Goal: Information Seeking & Learning: Learn about a topic

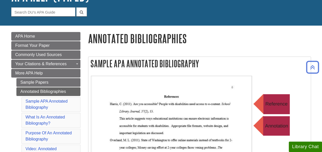
scroll to position [44, 0]
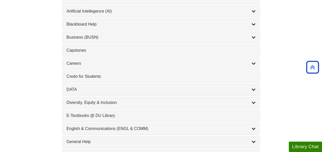
scroll to position [223, 0]
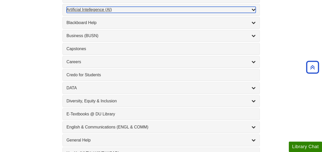
click at [255, 10] on icon "List of Subjects" at bounding box center [253, 9] width 4 height 4
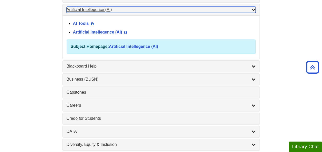
drag, startPoint x: 255, startPoint y: 10, endPoint x: 166, endPoint y: 45, distance: 95.7
click at [166, 45] on div "Artificial Intellegence (AI) , 2 guides AI Tools View Guide Info Artificial Int…" at bounding box center [160, 31] width 197 height 55
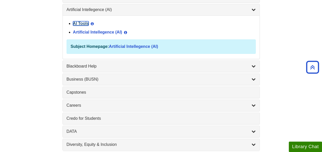
click at [76, 23] on link "AI Tools" at bounding box center [81, 23] width 16 height 4
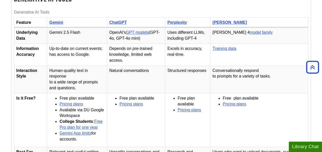
scroll to position [135, 0]
click at [179, 20] on link "Perplexity" at bounding box center [176, 22] width 19 height 4
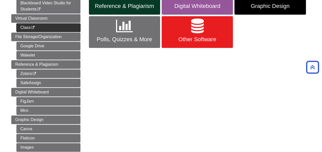
scroll to position [147, 0]
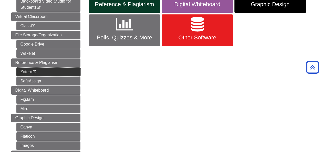
click at [26, 70] on link "Zotero This link opens in a new window" at bounding box center [48, 72] width 64 height 9
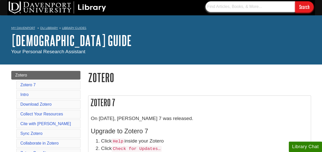
click at [222, 5] on input "text" at bounding box center [250, 6] width 90 height 11
type input "supply chain"
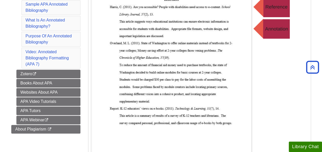
scroll to position [141, 0]
